Goal: Information Seeking & Learning: Understand process/instructions

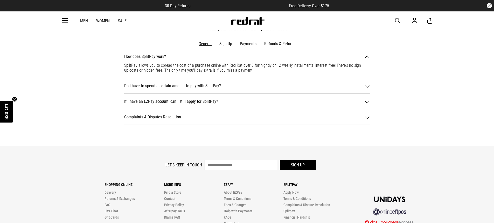
scroll to position [700, 0]
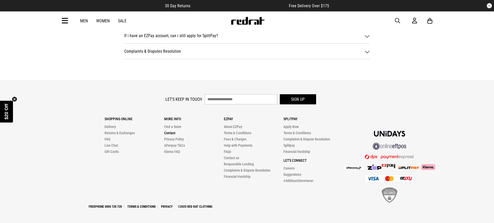
click at [173, 132] on link "Contact" at bounding box center [169, 133] width 11 height 4
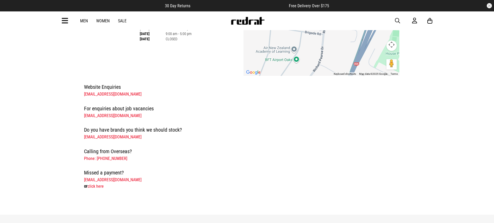
click at [96, 187] on link "click here" at bounding box center [96, 186] width 16 height 5
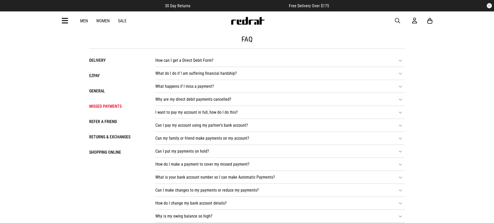
click at [401, 60] on icon at bounding box center [401, 60] width 4 height 4
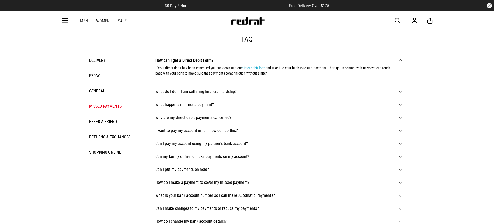
click at [259, 66] on link "direct debit form" at bounding box center [254, 68] width 24 height 4
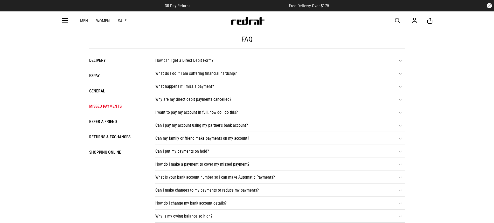
click at [193, 75] on li "What do I do if I am suffering financial hardship? If you are unable to keep up…" at bounding box center [280, 73] width 250 height 13
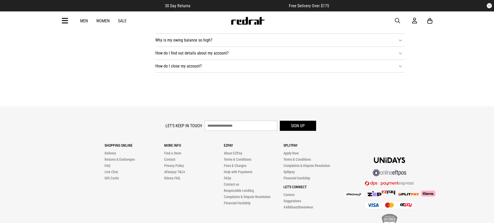
scroll to position [208, 0]
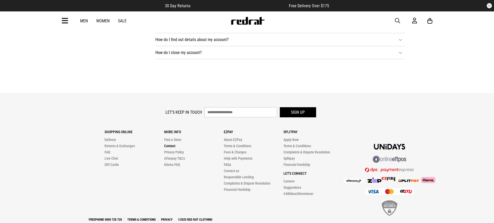
click at [171, 145] on link "Contact" at bounding box center [169, 146] width 11 height 4
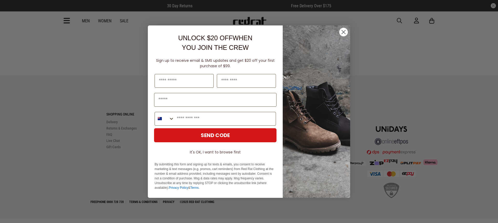
click at [343, 32] on circle "Close dialog" at bounding box center [343, 32] width 9 height 9
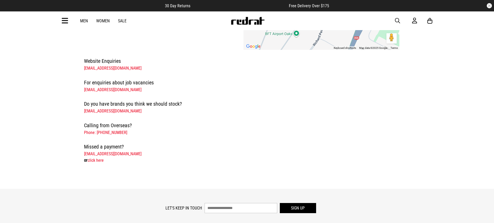
click at [127, 155] on link "[EMAIL_ADDRESS][DOMAIN_NAME]" at bounding box center [113, 153] width 58 height 5
click at [108, 154] on link "[EMAIL_ADDRESS][DOMAIN_NAME]" at bounding box center [113, 153] width 58 height 5
